Goal: Task Accomplishment & Management: Manage account settings

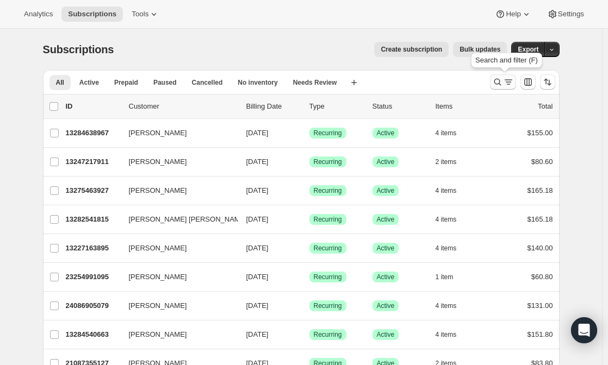
click at [500, 82] on icon "Search and filter results" at bounding box center [497, 82] width 11 height 11
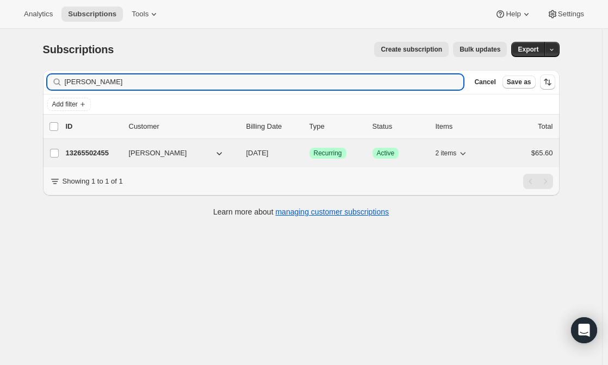
type input "[PERSON_NAME]"
click at [85, 153] on p "13265502455" at bounding box center [93, 153] width 54 height 11
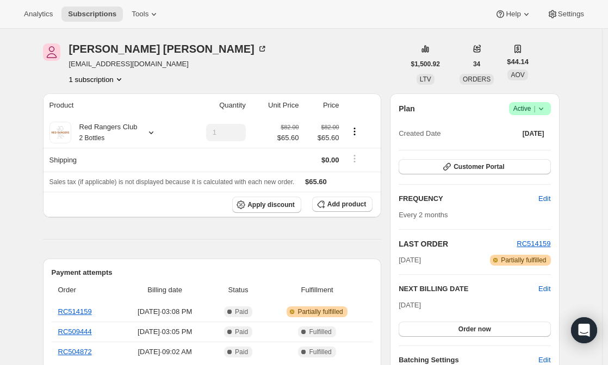
scroll to position [35, 0]
click at [544, 111] on icon at bounding box center [541, 109] width 11 height 11
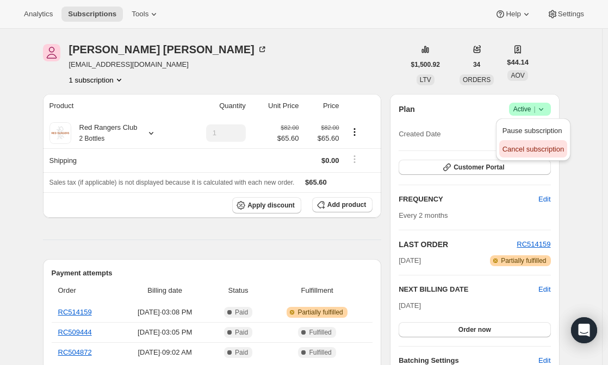
click at [542, 147] on span "Cancel subscription" at bounding box center [532, 149] width 61 height 8
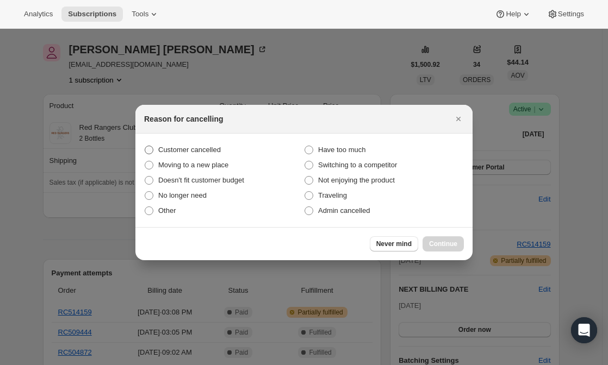
click at [148, 152] on span ":rc0:" at bounding box center [149, 150] width 9 height 9
click at [145, 146] on input "Customer cancelled" at bounding box center [145, 146] width 1 height 1
radio input "true"
click at [436, 241] on span "Continue" at bounding box center [443, 244] width 28 height 9
click at [436, 241] on div "Never mind Continue" at bounding box center [303, 243] width 337 height 33
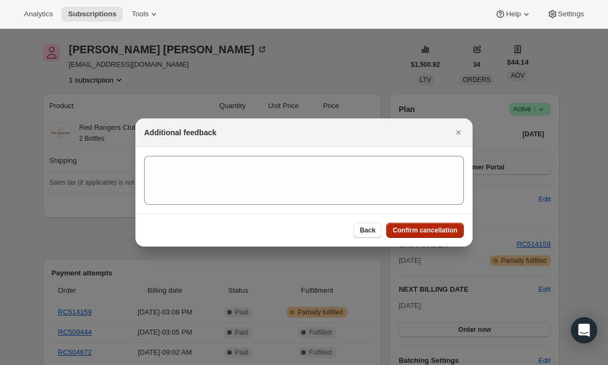
click at [413, 226] on button "Confirm cancellation" at bounding box center [425, 230] width 78 height 15
